Goal: Information Seeking & Learning: Find specific fact

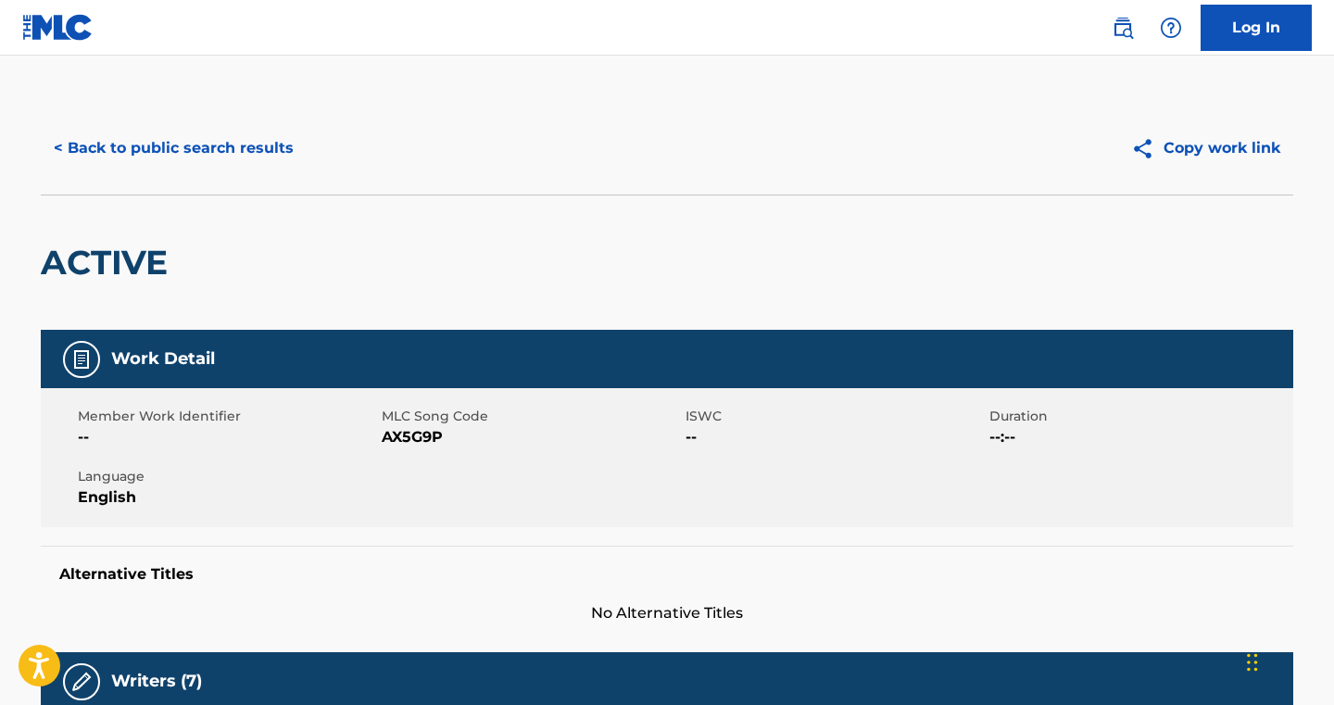
click at [247, 152] on button "< Back to public search results" at bounding box center [174, 148] width 266 height 46
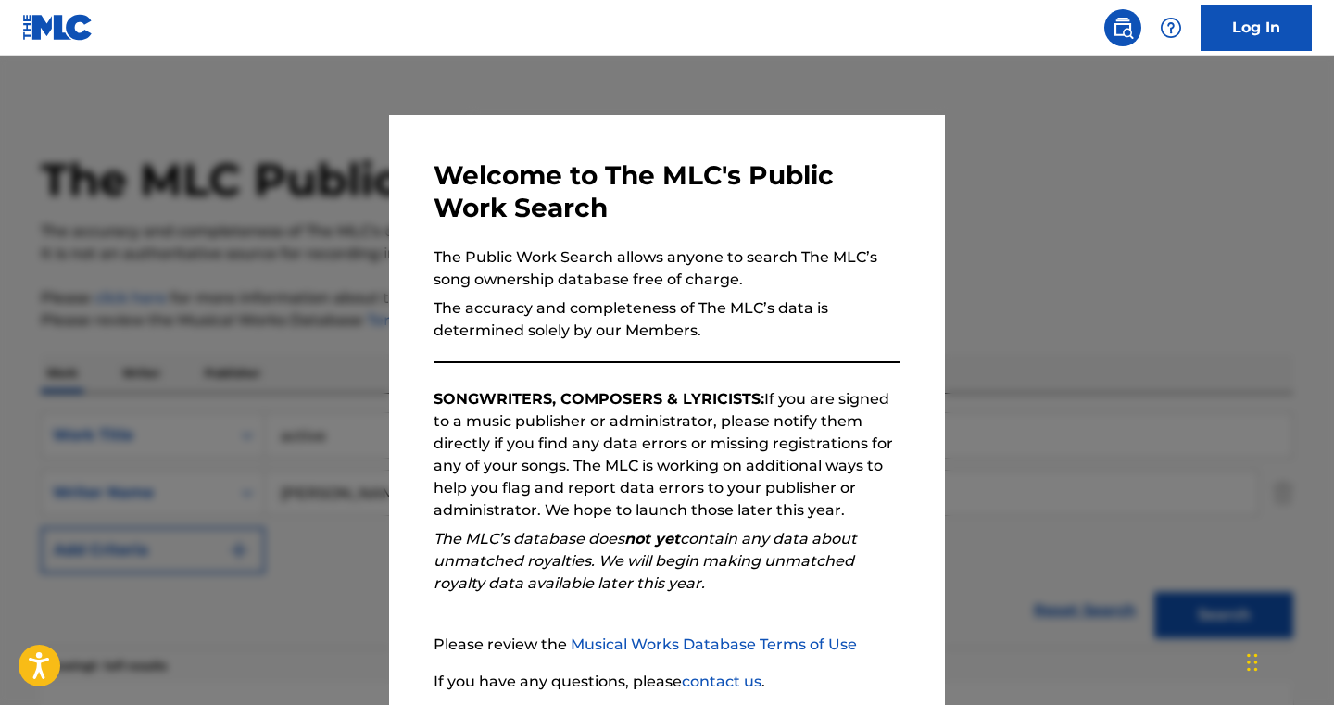
scroll to position [197, 0]
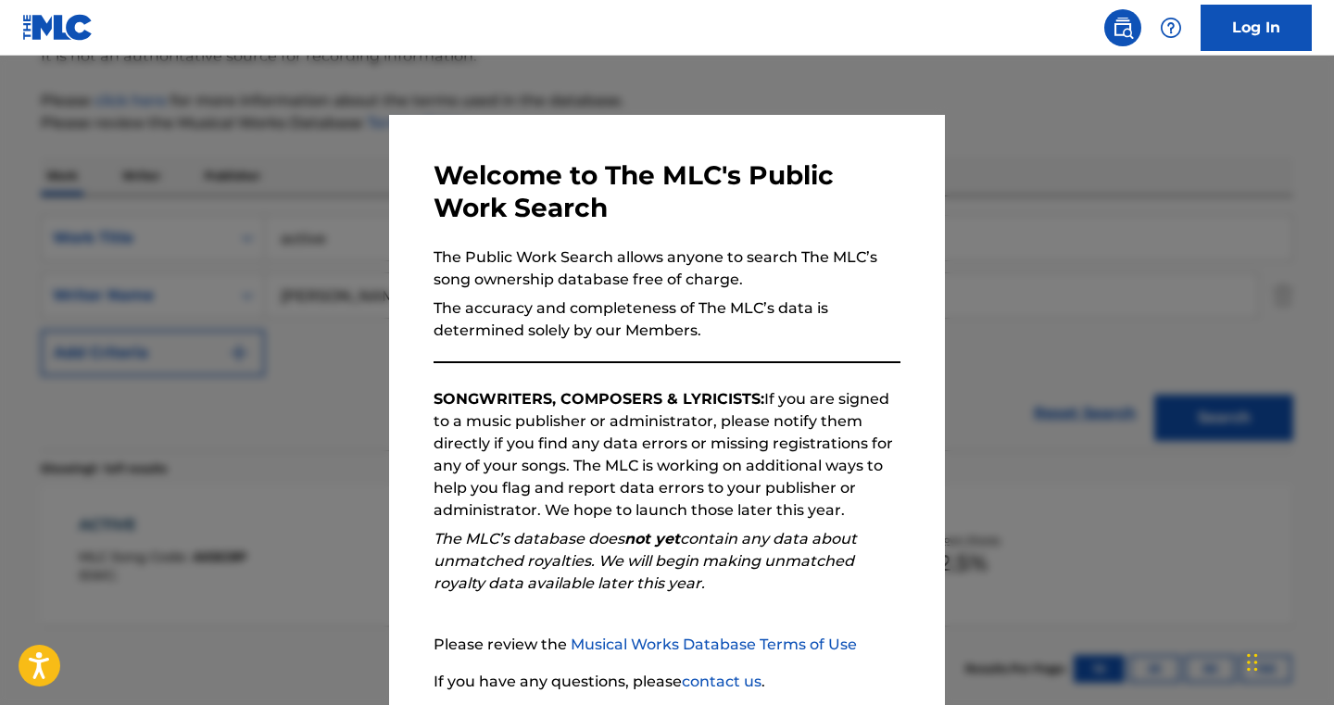
click at [361, 132] on div at bounding box center [667, 408] width 1334 height 705
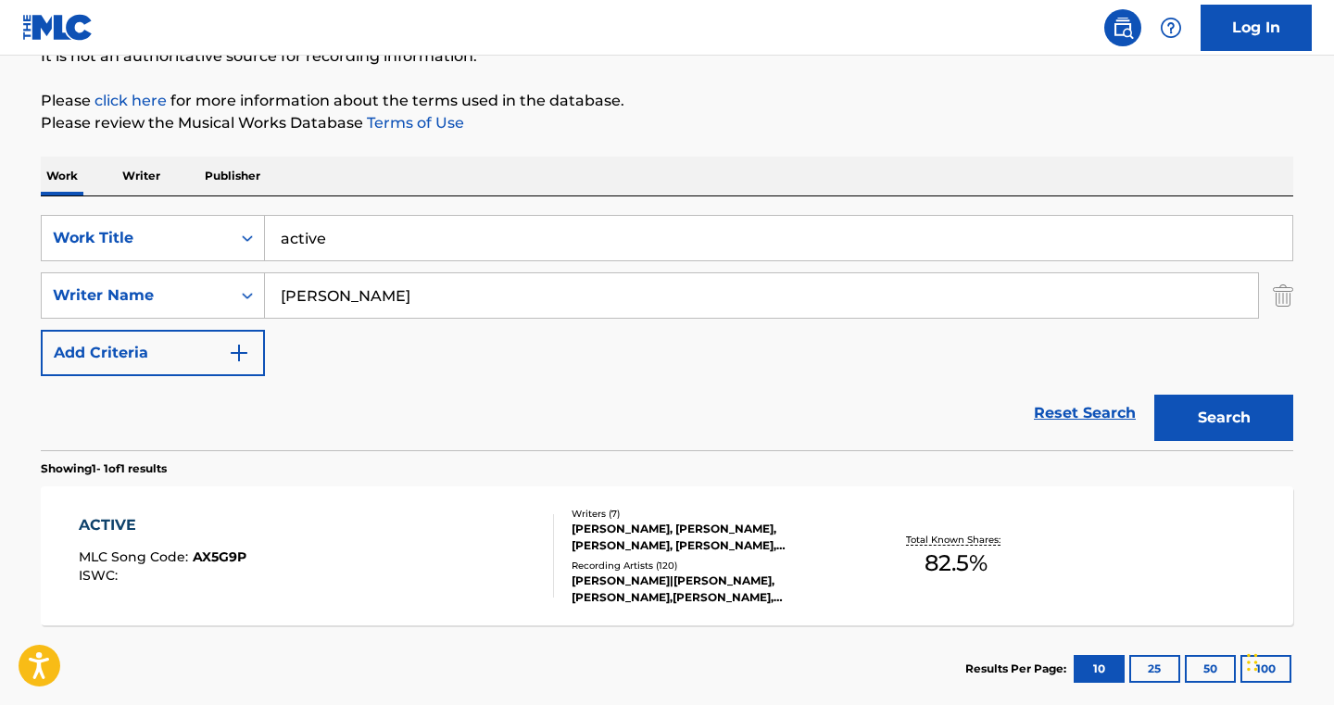
click at [339, 242] on input "active" at bounding box center [778, 238] width 1027 height 44
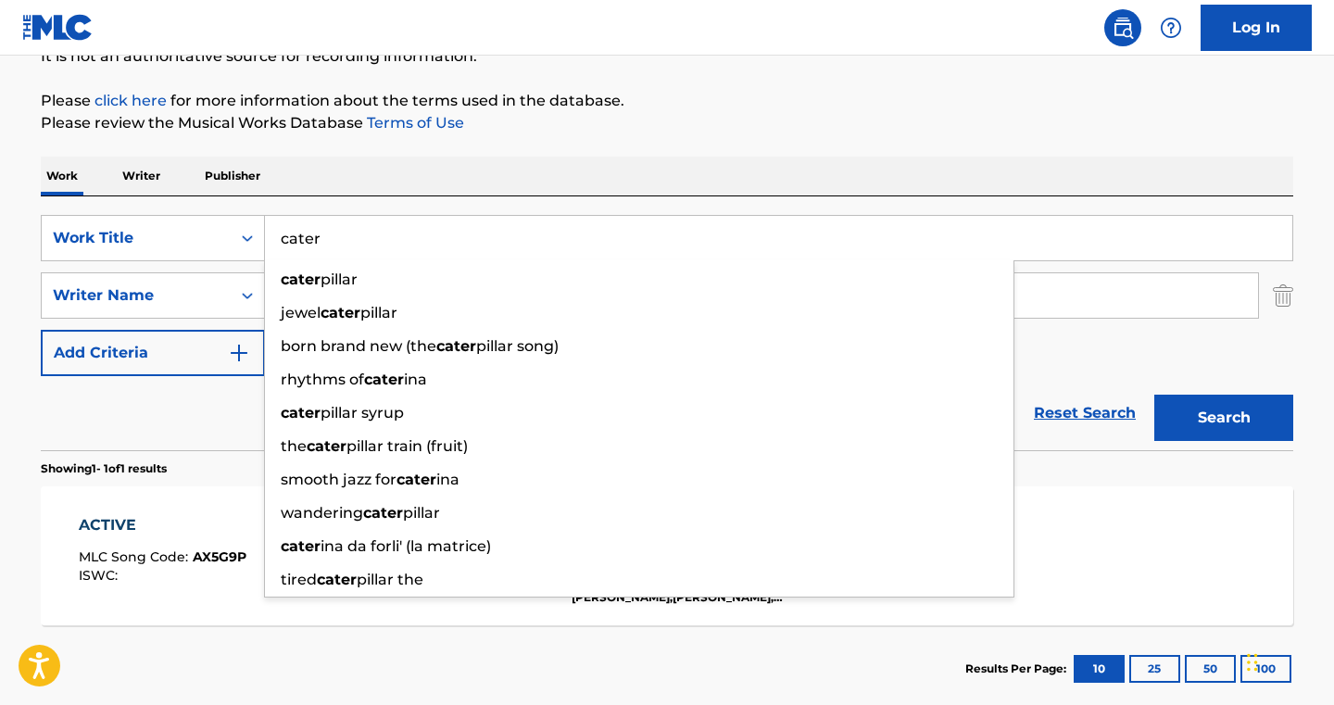
type input "cater"
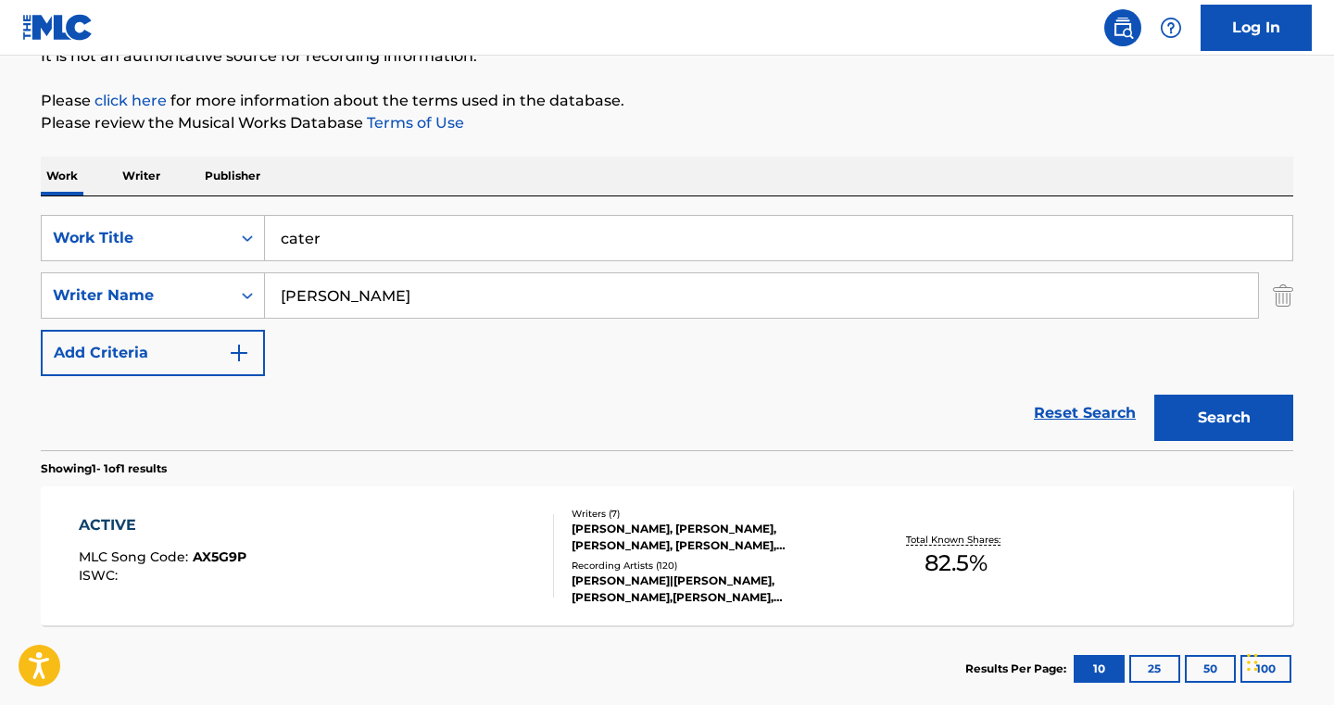
click at [407, 165] on div "Work Writer Publisher" at bounding box center [667, 176] width 1252 height 39
click at [359, 293] on input "[PERSON_NAME]" at bounding box center [761, 295] width 993 height 44
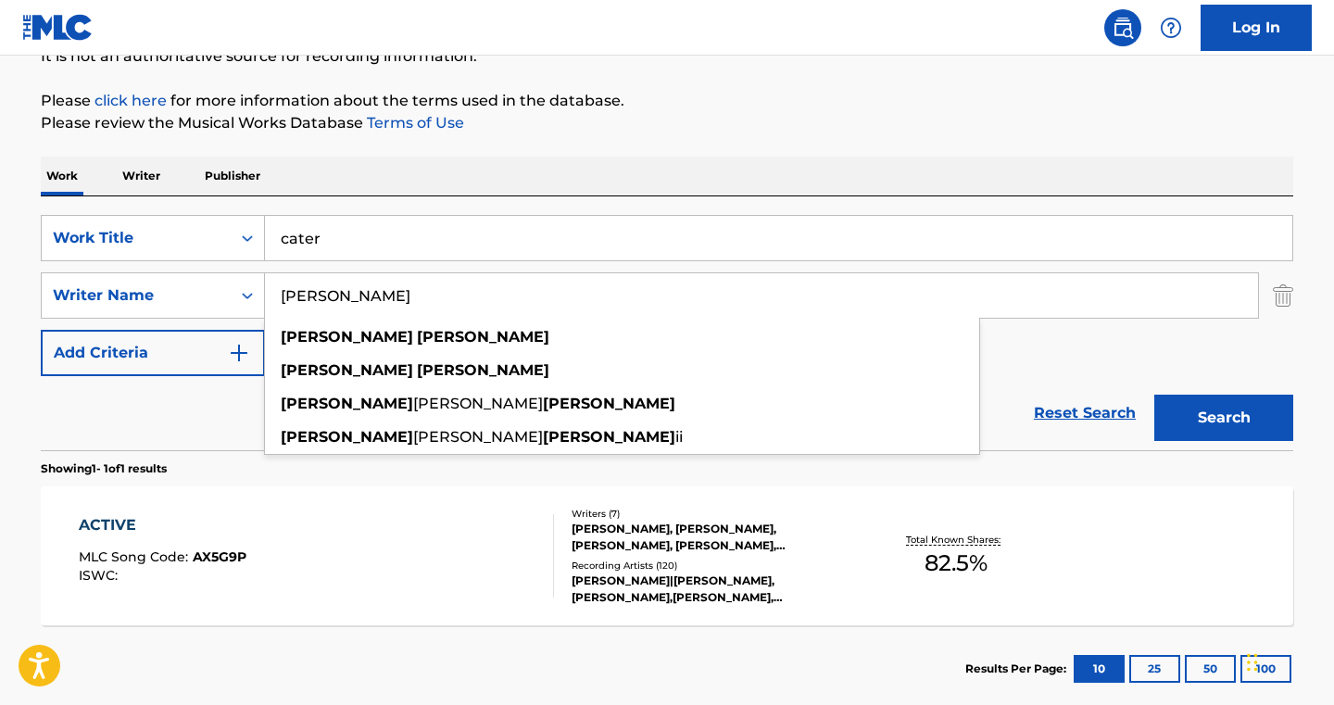
click at [359, 293] on input "[PERSON_NAME]" at bounding box center [761, 295] width 993 height 44
click at [669, 139] on div "The MLC Public Work Search The accuracy and completeness of The MLC's data is d…" at bounding box center [667, 309] width 1297 height 808
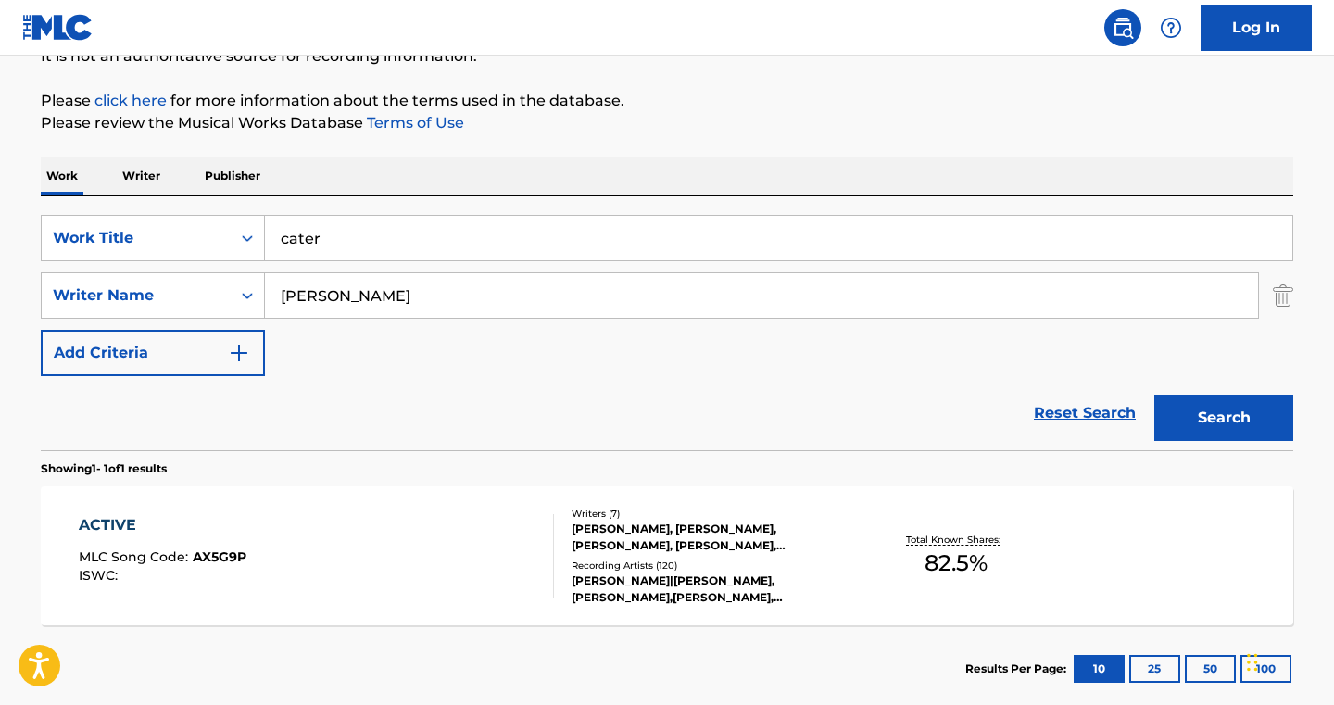
click at [532, 306] on input "[PERSON_NAME]" at bounding box center [761, 295] width 993 height 44
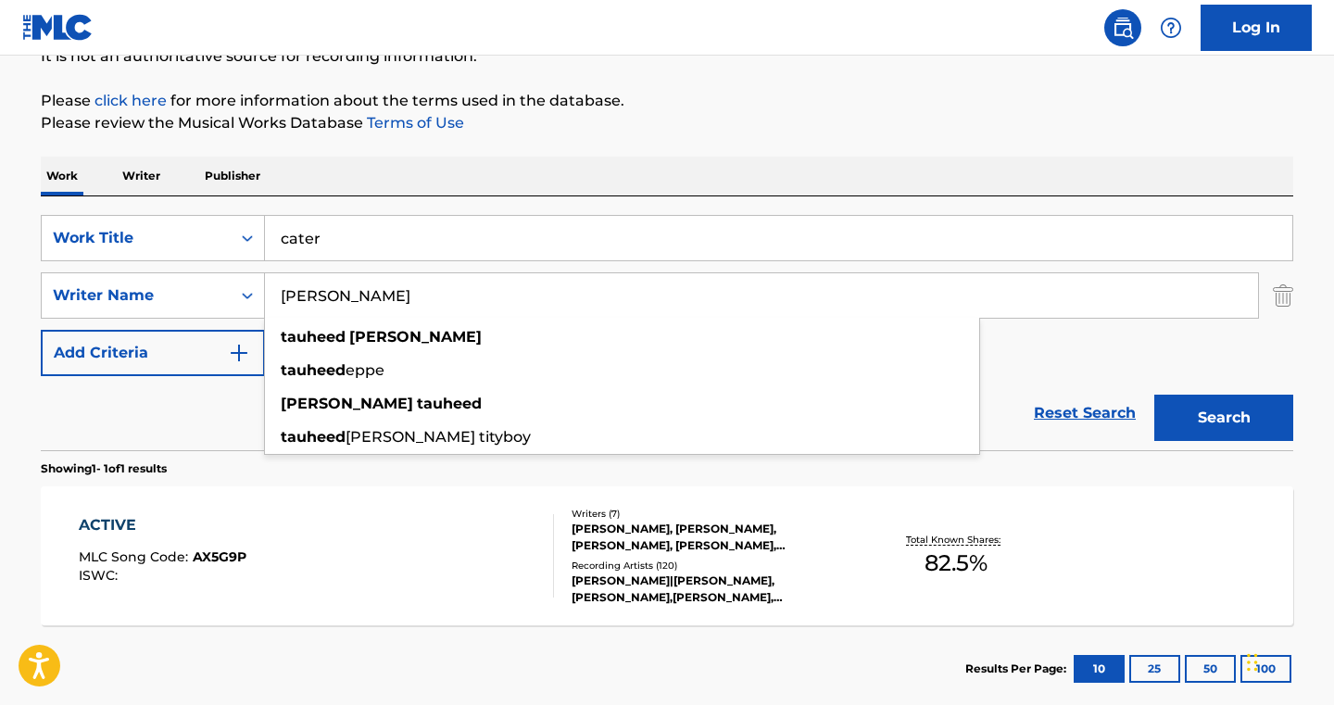
type input "[PERSON_NAME]"
click at [1154, 395] on button "Search" at bounding box center [1223, 418] width 139 height 46
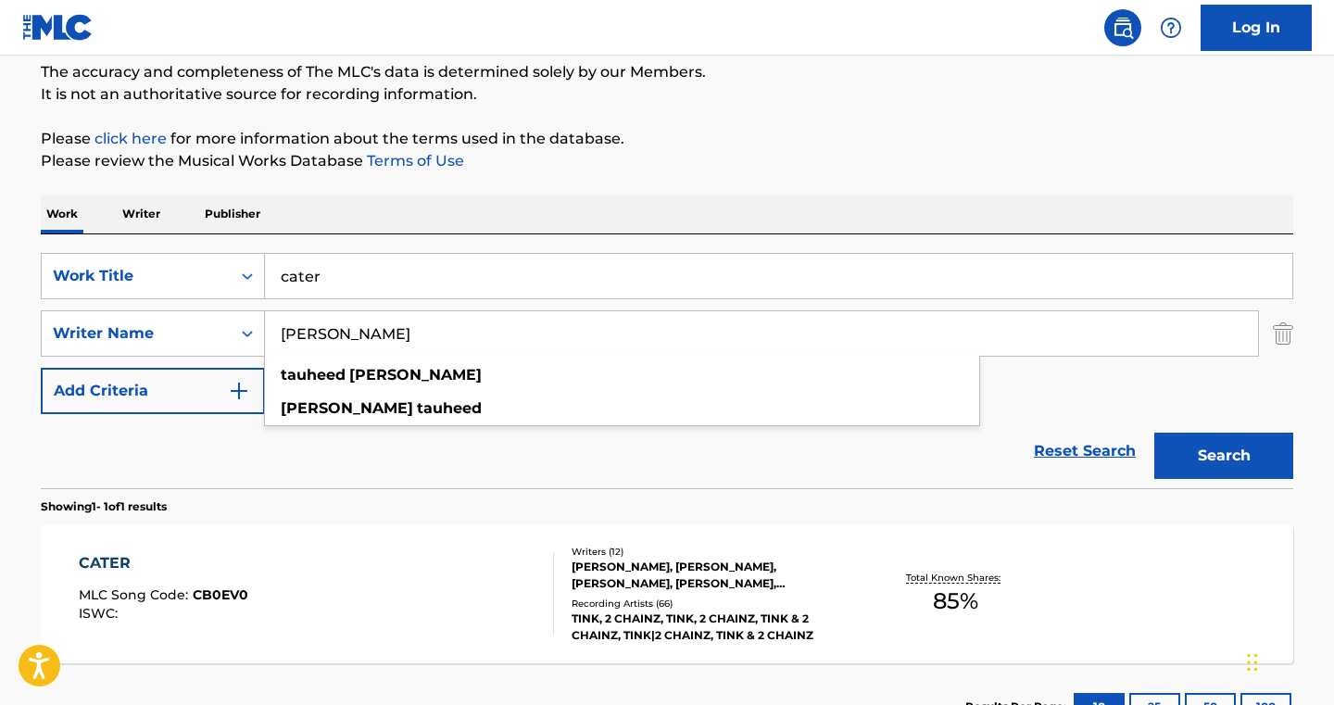
click at [499, 212] on div "Work Writer Publisher" at bounding box center [667, 214] width 1252 height 39
click at [595, 557] on div "Writers ( 12 )" at bounding box center [711, 552] width 280 height 14
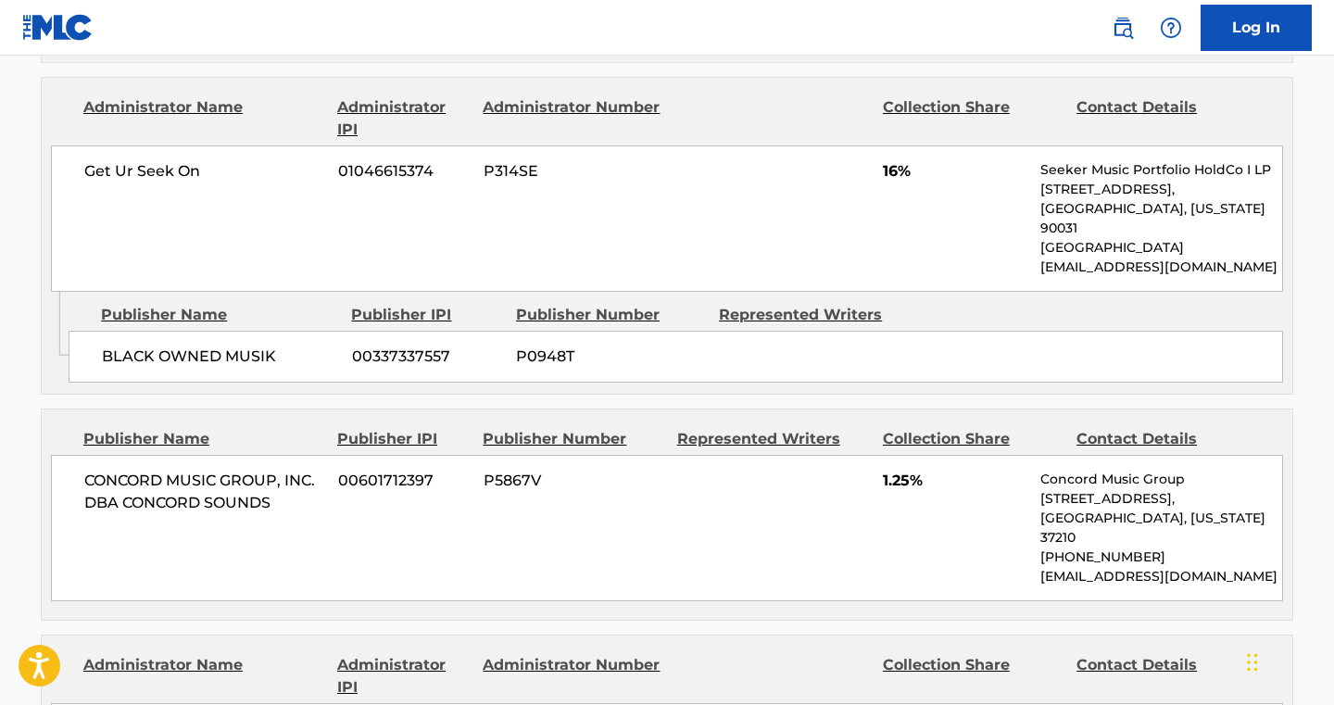
scroll to position [1685, 0]
